Goal: Information Seeking & Learning: Find specific fact

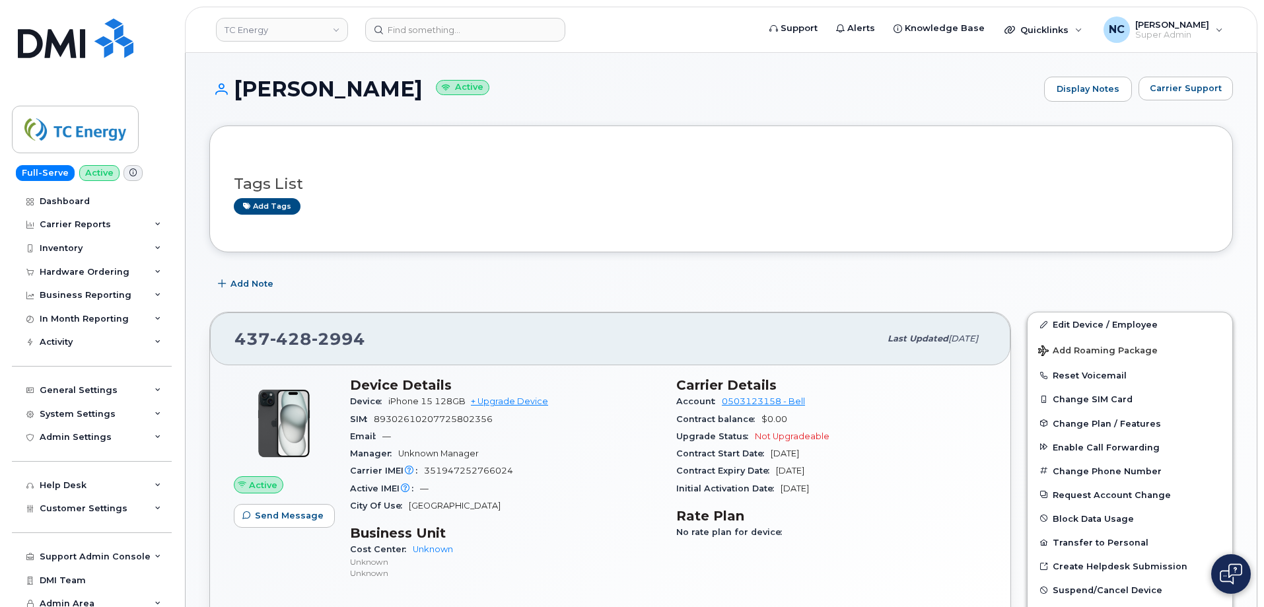
scroll to position [132, 0]
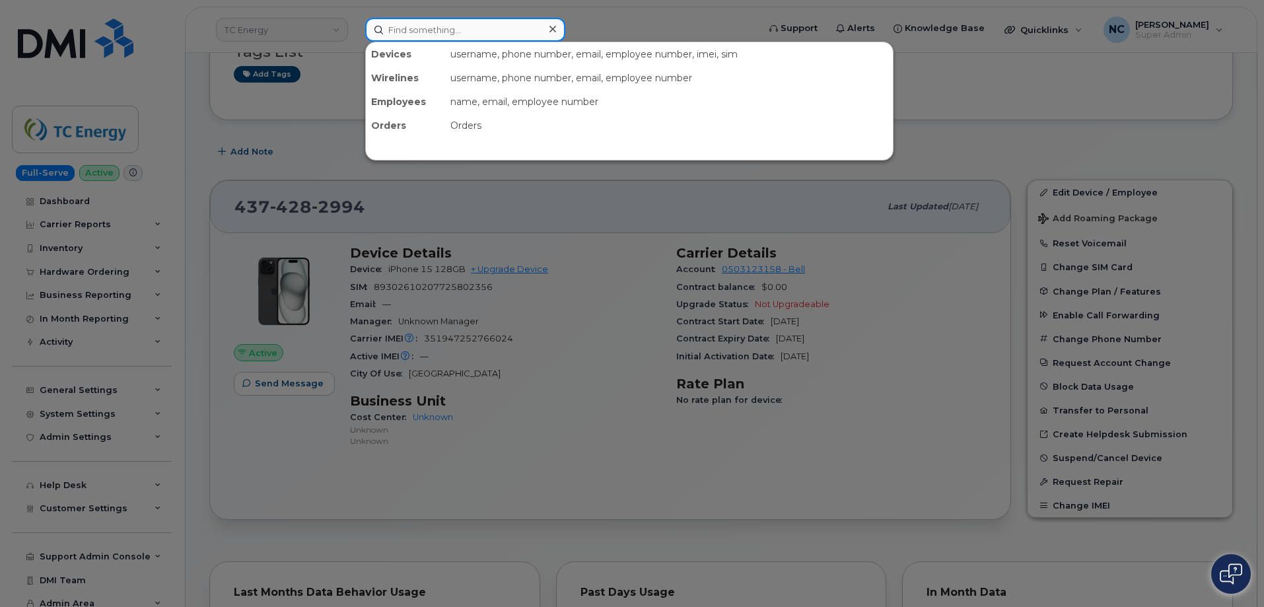
click at [483, 29] on input at bounding box center [465, 30] width 200 height 24
paste input "354566765370947"
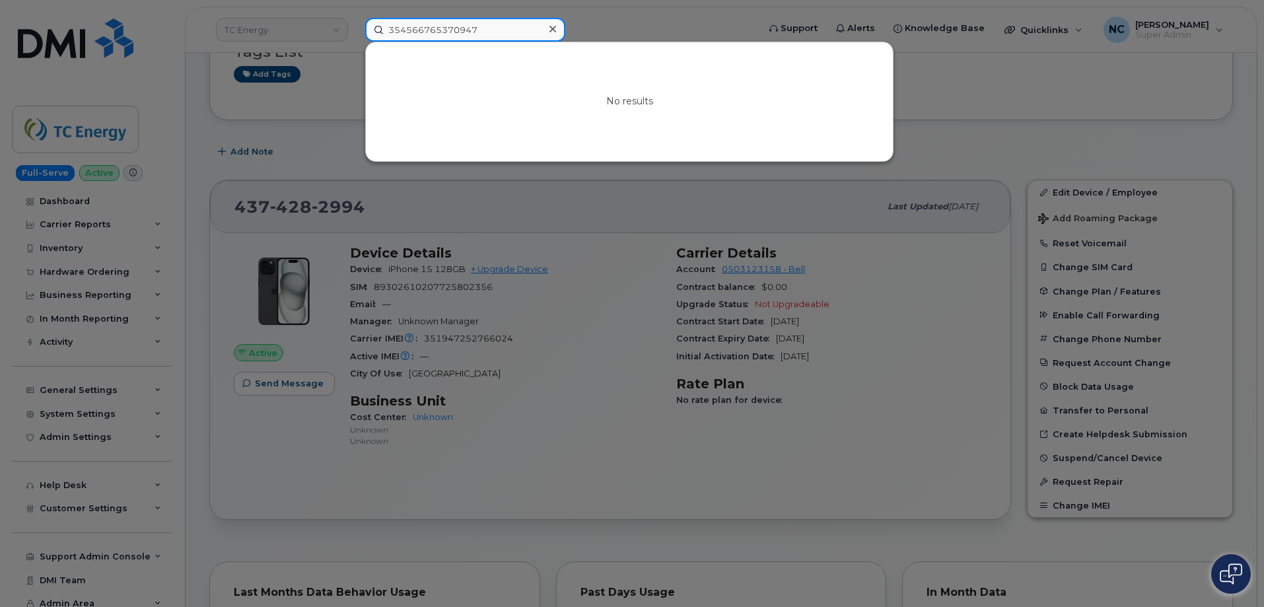
drag, startPoint x: 503, startPoint y: 32, endPoint x: 97, endPoint y: 40, distance: 406.4
click at [355, 40] on div "354566765370947 No results" at bounding box center [558, 30] width 406 height 24
paste input "[PHONE_NUMBER]"
type input "[PHONE_NUMBER]"
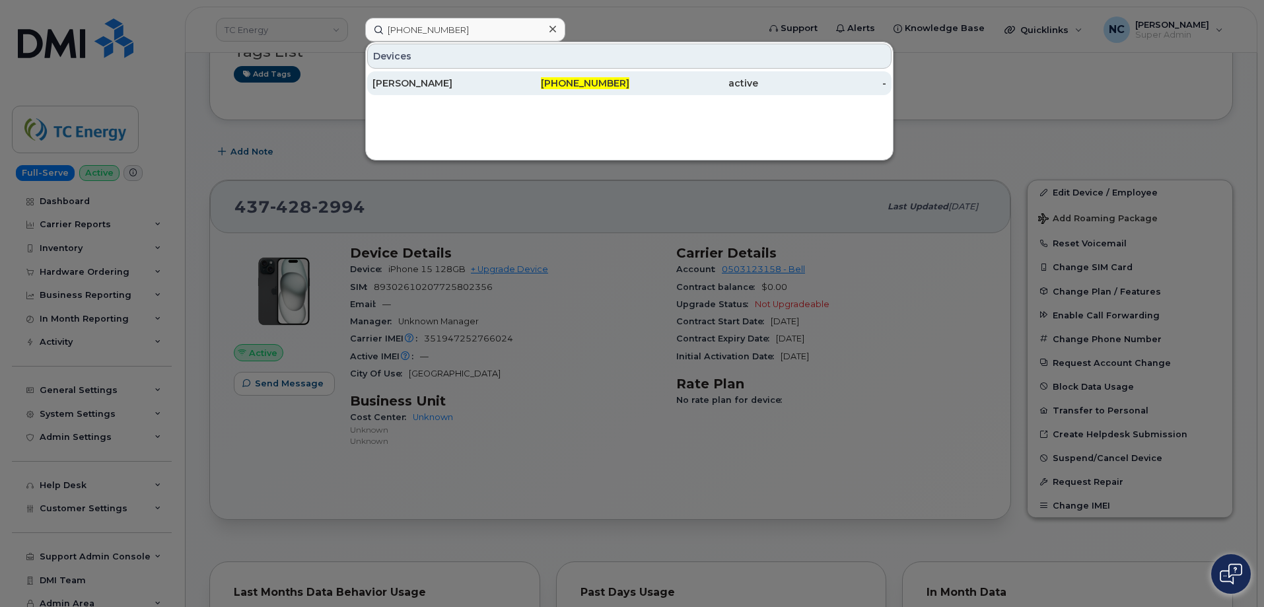
click at [476, 77] on div "[PERSON_NAME]" at bounding box center [437, 83] width 129 height 13
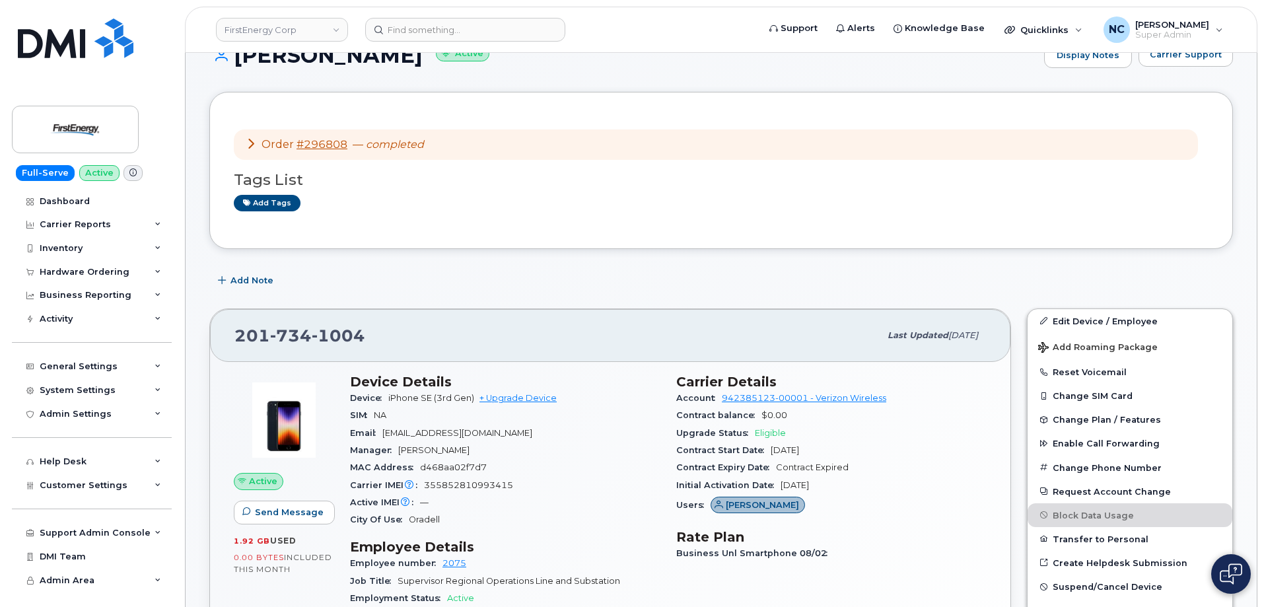
scroll to position [66, 0]
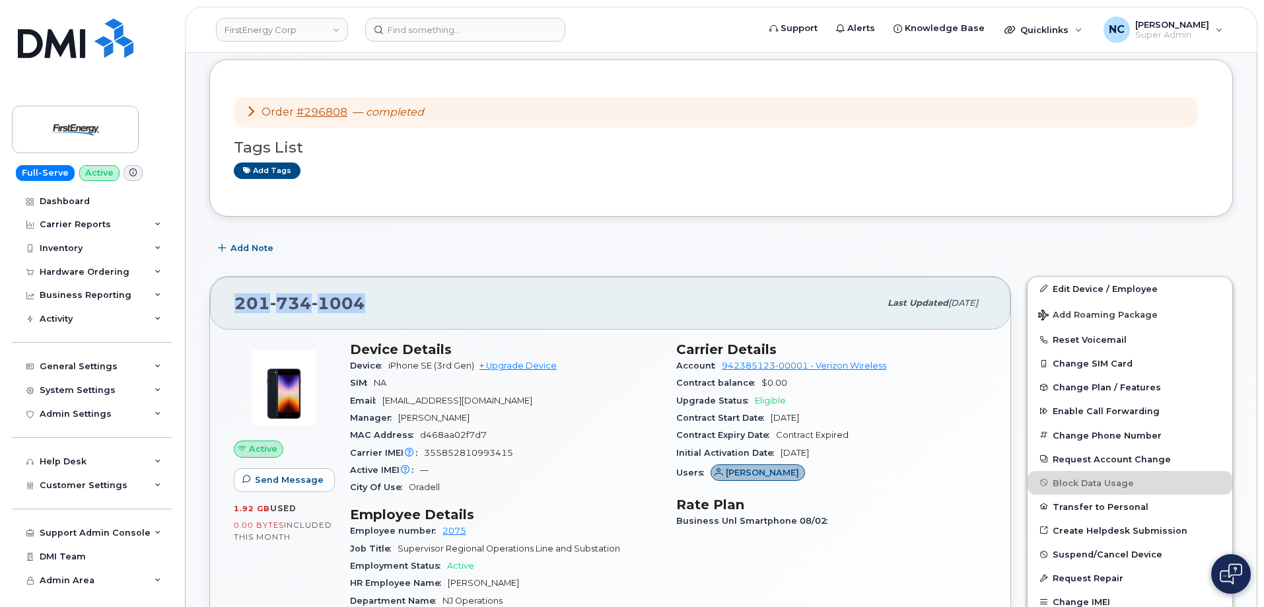
drag, startPoint x: 386, startPoint y: 310, endPoint x: 208, endPoint y: 309, distance: 178.4
click at [203, 311] on div "201 734 1004 Last updated Aug 13, 2025 Active Send Message 1.92 GB  used 0.00 B…" at bounding box center [610, 528] width 818 height 521
copy span "201 734 1004"
